Goal: Task Accomplishment & Management: Use online tool/utility

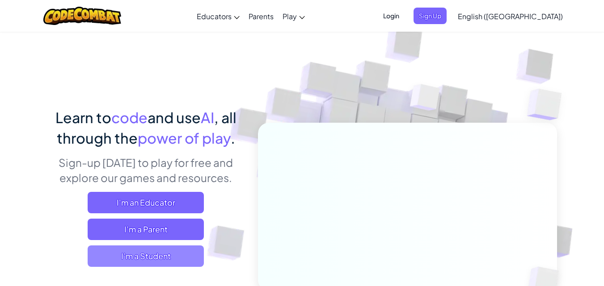
click at [140, 254] on span "I'm a Student" at bounding box center [146, 256] width 116 height 21
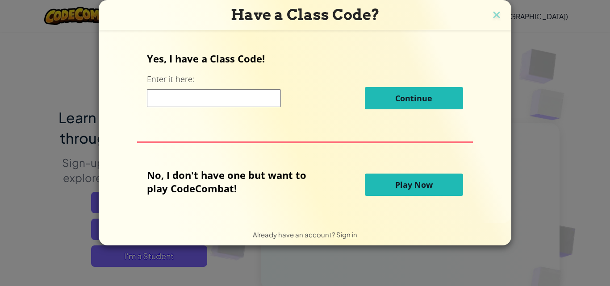
click at [401, 181] on span "Play Now" at bounding box center [414, 185] width 38 height 11
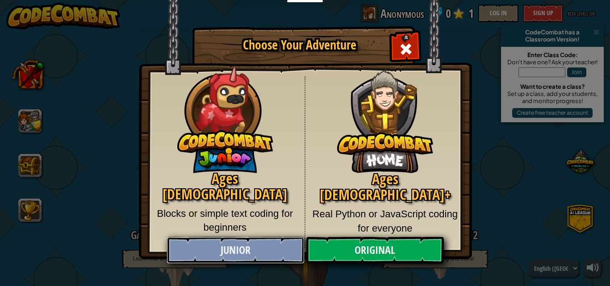
click at [227, 261] on link "Junior" at bounding box center [236, 250] width 138 height 27
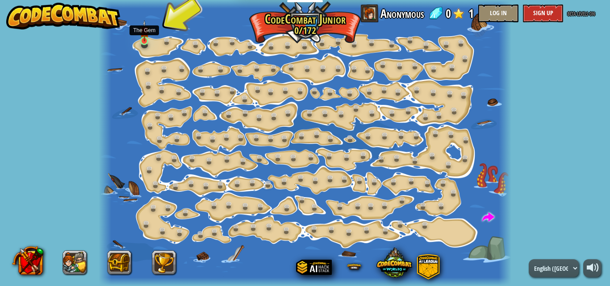
click at [143, 37] on img at bounding box center [144, 31] width 9 height 22
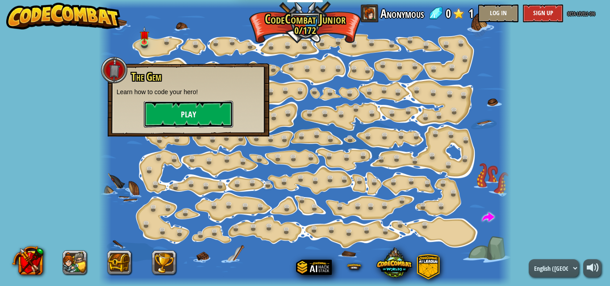
click at [196, 110] on button "Play" at bounding box center [188, 114] width 89 height 27
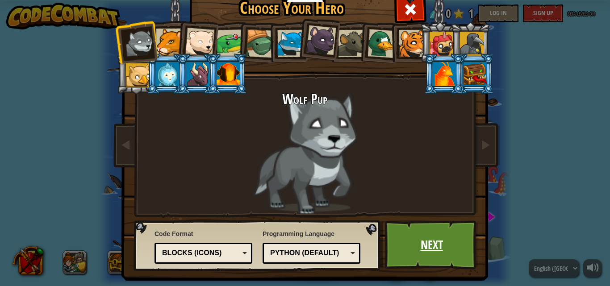
click at [423, 240] on link "Next" at bounding box center [431, 245] width 93 height 49
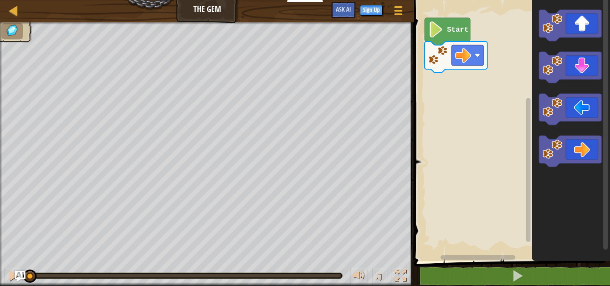
click at [435, 33] on image "Blockly Workspace" at bounding box center [436, 29] width 15 height 16
click at [469, 55] on image "Blockly Workspace" at bounding box center [463, 55] width 16 height 16
click at [466, 57] on image "Blockly Workspace" at bounding box center [463, 55] width 16 height 16
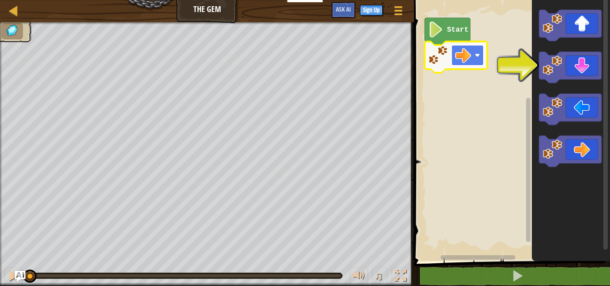
click at [460, 50] on image "Blockly Workspace" at bounding box center [463, 55] width 16 height 16
click at [445, 34] on icon "Blockly Workspace" at bounding box center [448, 31] width 46 height 27
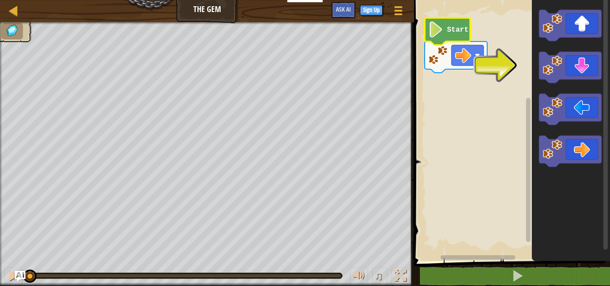
click at [441, 28] on image "Blockly Workspace" at bounding box center [436, 29] width 15 height 16
click at [440, 28] on image "Blockly Workspace" at bounding box center [436, 29] width 15 height 16
click at [438, 28] on image "Blockly Workspace" at bounding box center [436, 29] width 15 height 16
click at [437, 28] on image "Blockly Workspace" at bounding box center [436, 29] width 15 height 16
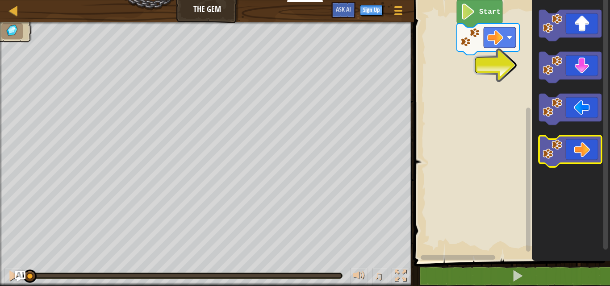
click at [575, 144] on icon "Blockly Workspace" at bounding box center [570, 151] width 63 height 31
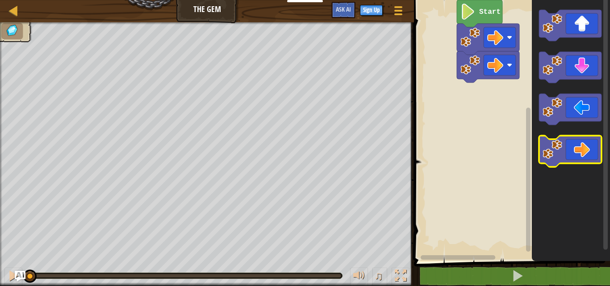
click at [578, 143] on icon "Blockly Workspace" at bounding box center [570, 151] width 63 height 31
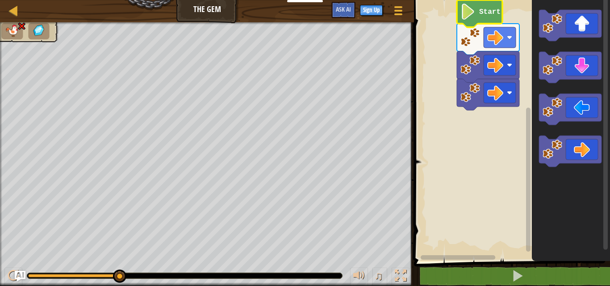
click at [477, 3] on icon "Blockly Workspace" at bounding box center [480, 13] width 46 height 27
click at [477, 4] on icon "Blockly Workspace" at bounding box center [480, 13] width 46 height 27
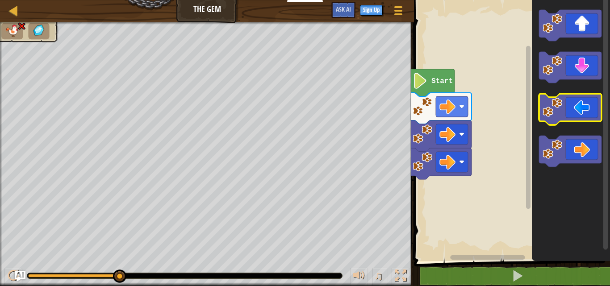
click at [577, 104] on icon "Blockly Workspace" at bounding box center [570, 109] width 63 height 31
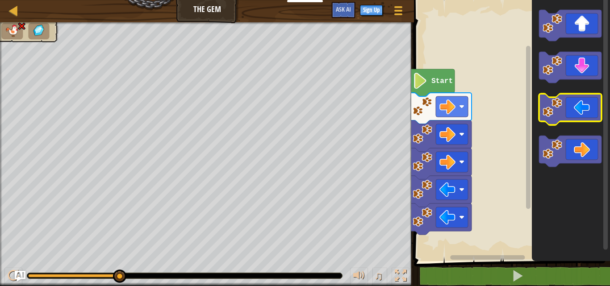
click at [575, 104] on icon "Blockly Workspace" at bounding box center [570, 109] width 63 height 31
